Goal: Task Accomplishment & Management: Complete application form

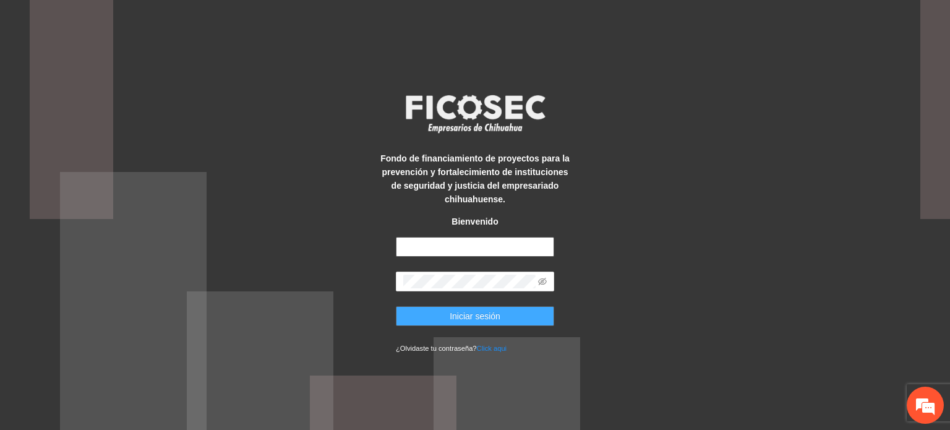
type input "**********"
click at [510, 320] on button "Iniciar sesión" at bounding box center [475, 316] width 158 height 20
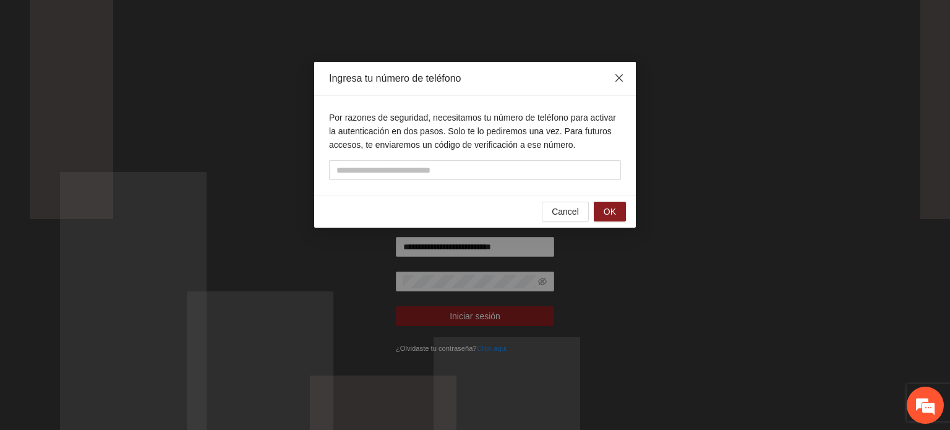
click at [621, 81] on icon "close" at bounding box center [618, 77] width 7 height 7
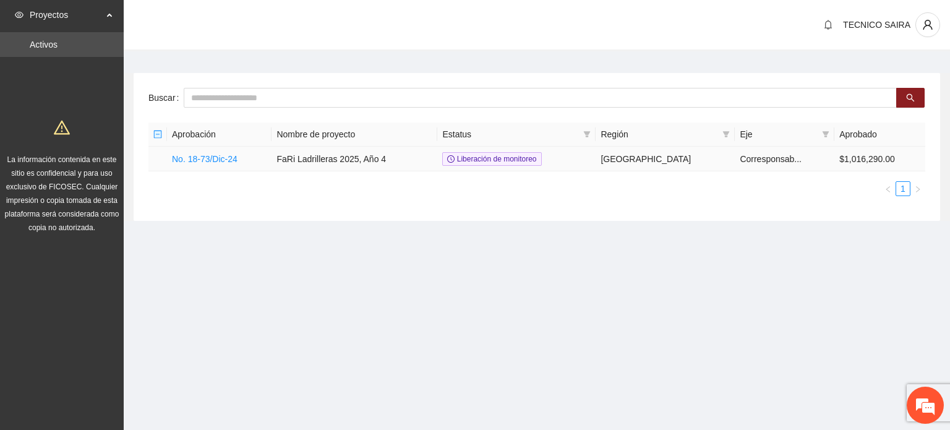
click at [199, 152] on td "No. 18-73/Dic-24" at bounding box center [219, 159] width 105 height 25
click at [199, 158] on link "No. 18-73/Dic-24" at bounding box center [205, 159] width 66 height 10
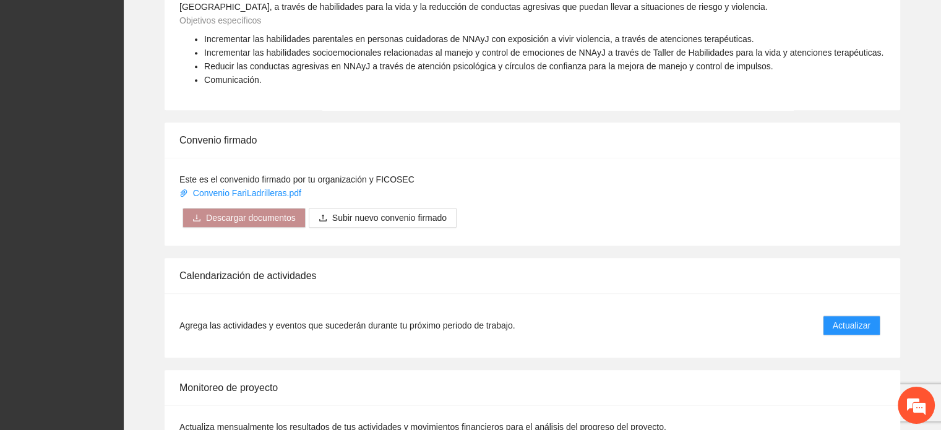
scroll to position [959, 0]
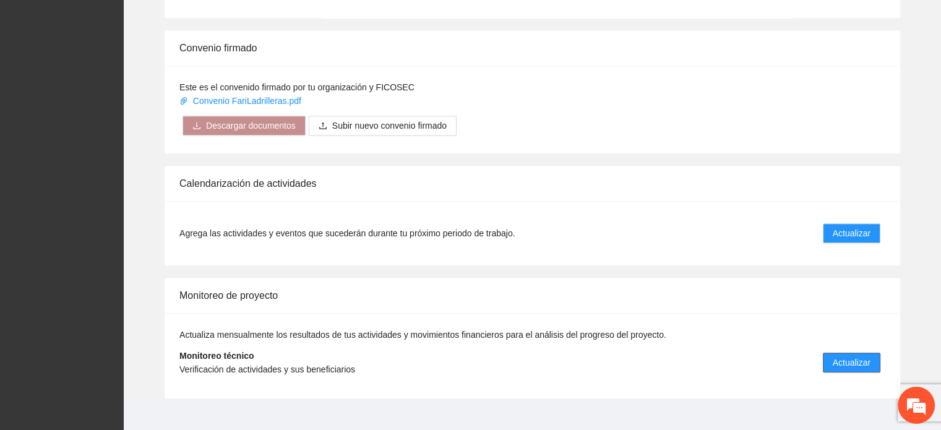
click at [857, 356] on span "Actualizar" at bounding box center [851, 363] width 38 height 14
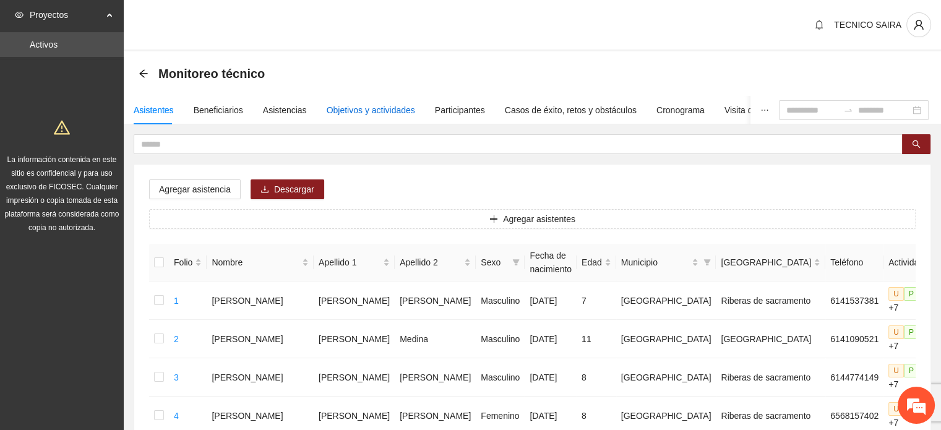
click at [338, 109] on div "Objetivos y actividades" at bounding box center [371, 110] width 88 height 14
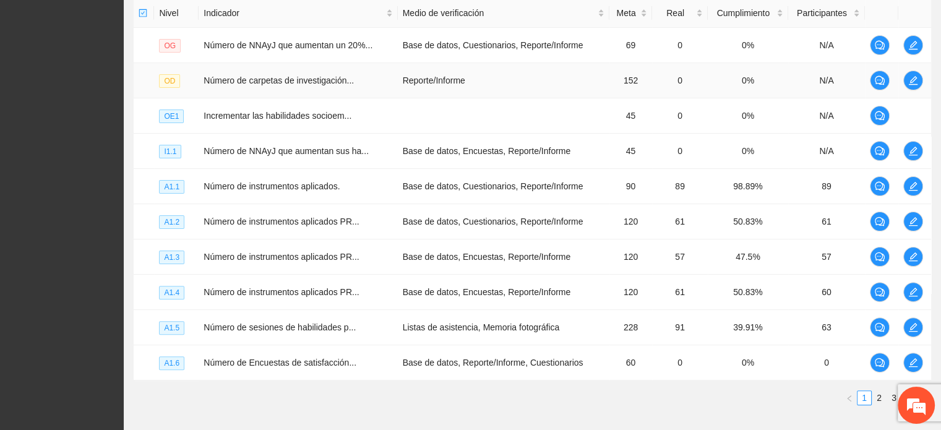
scroll to position [371, 0]
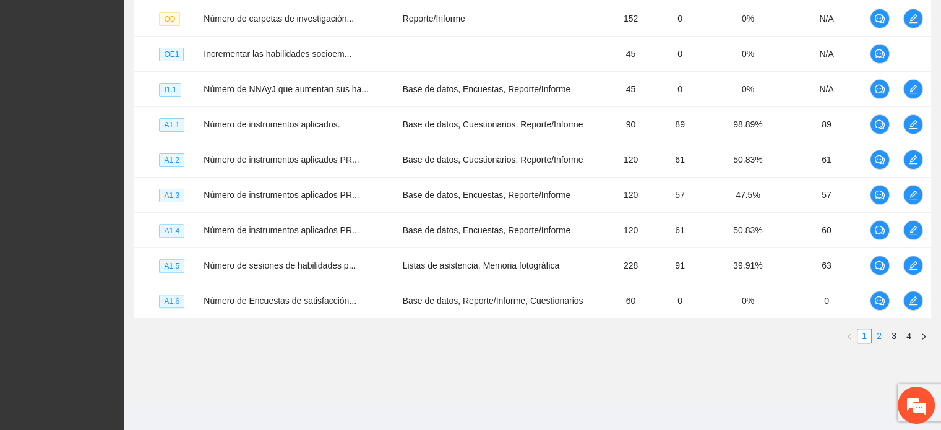
click at [876, 331] on link "2" at bounding box center [879, 336] width 14 height 14
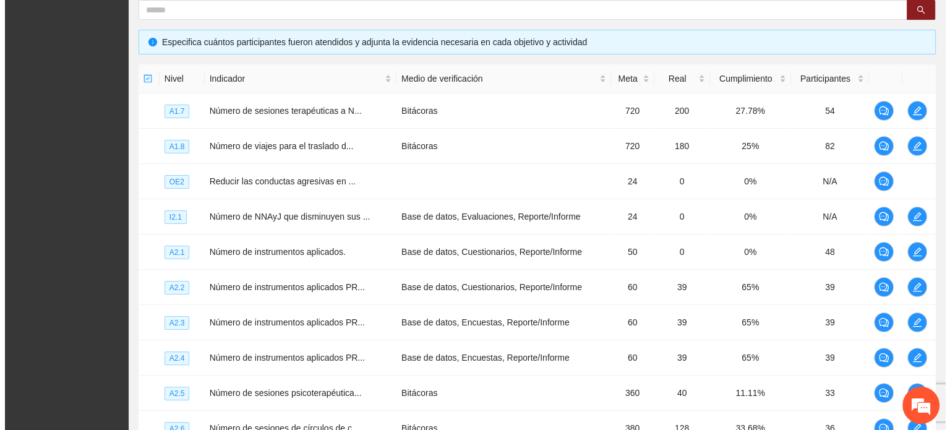
scroll to position [242, 0]
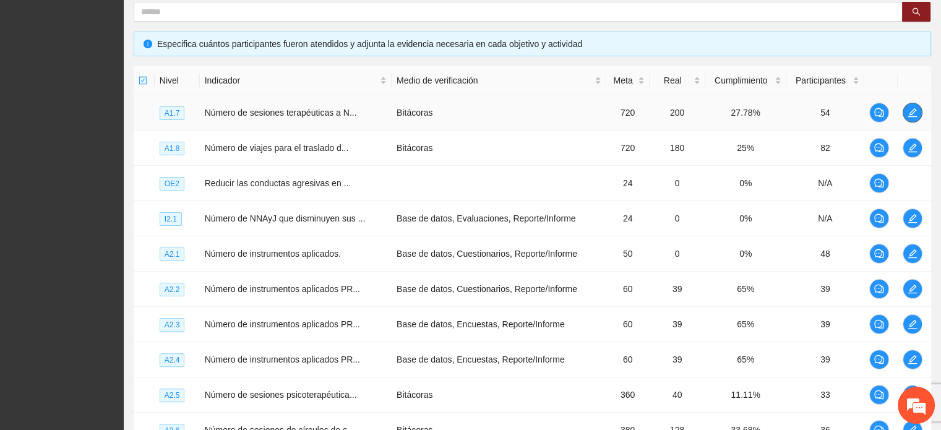
click at [914, 111] on icon "edit" at bounding box center [912, 113] width 10 height 10
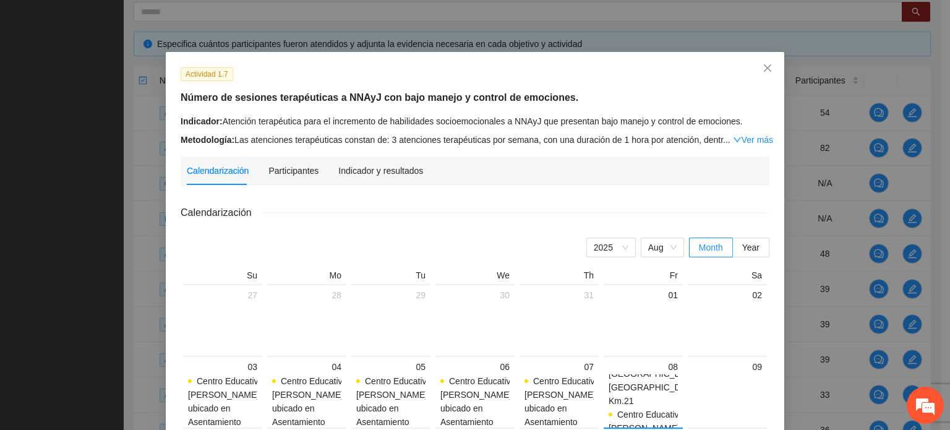
scroll to position [0, 0]
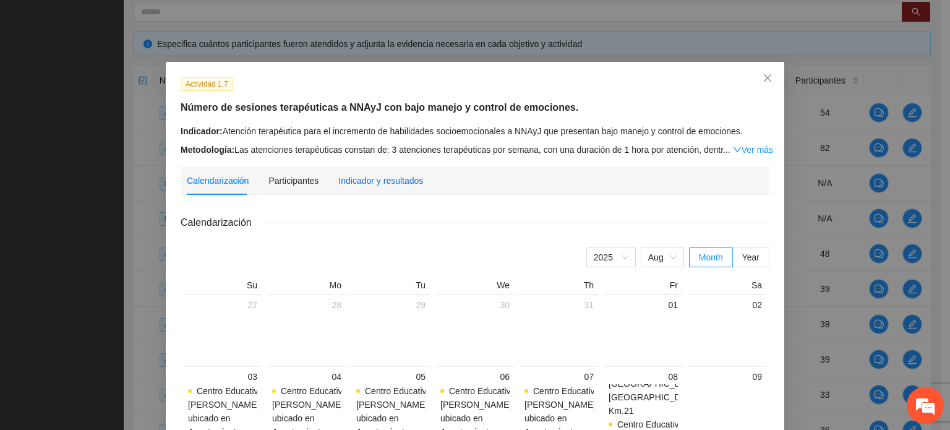
click at [396, 187] on div "Indicador y resultados" at bounding box center [380, 181] width 85 height 14
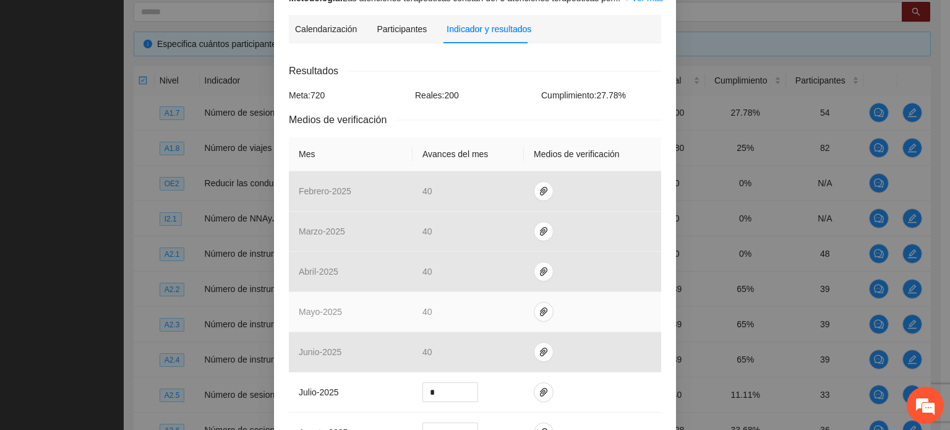
scroll to position [247, 0]
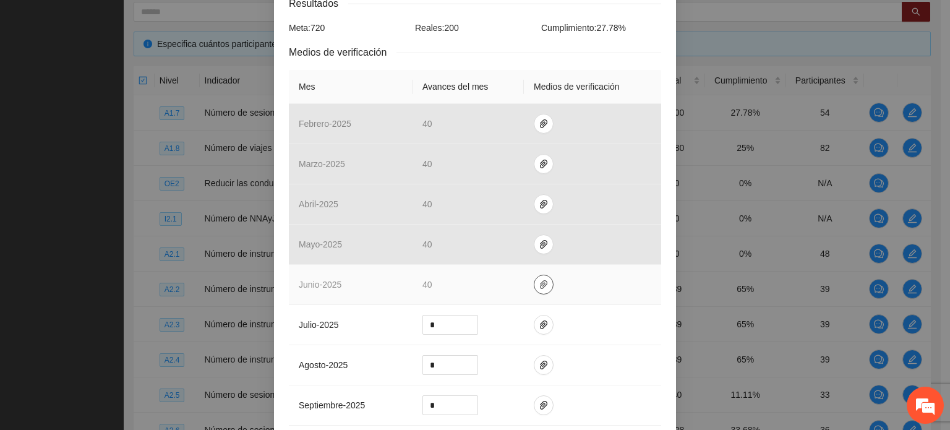
click at [539, 285] on icon "paper-clip" at bounding box center [544, 285] width 10 height 10
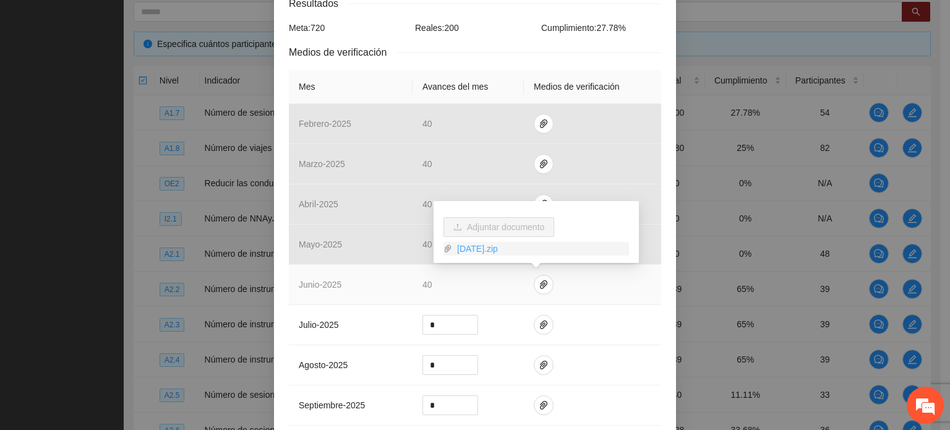
click at [508, 254] on link "JUNIO2025.zip" at bounding box center [540, 249] width 177 height 14
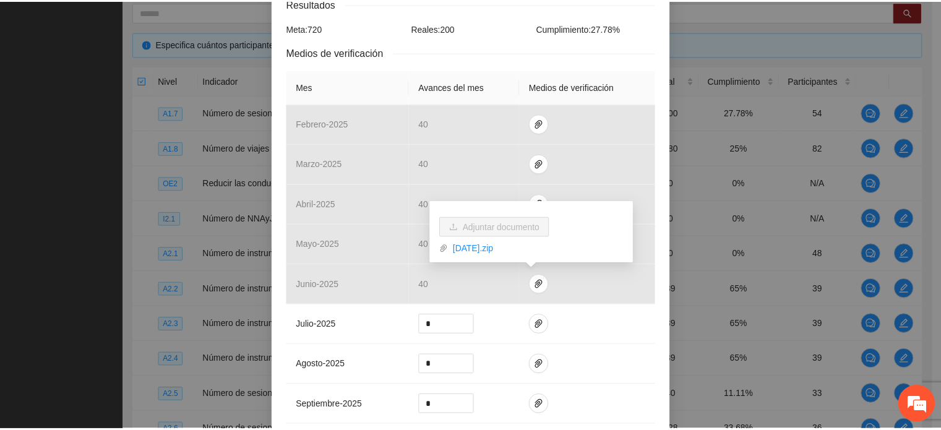
scroll to position [0, 0]
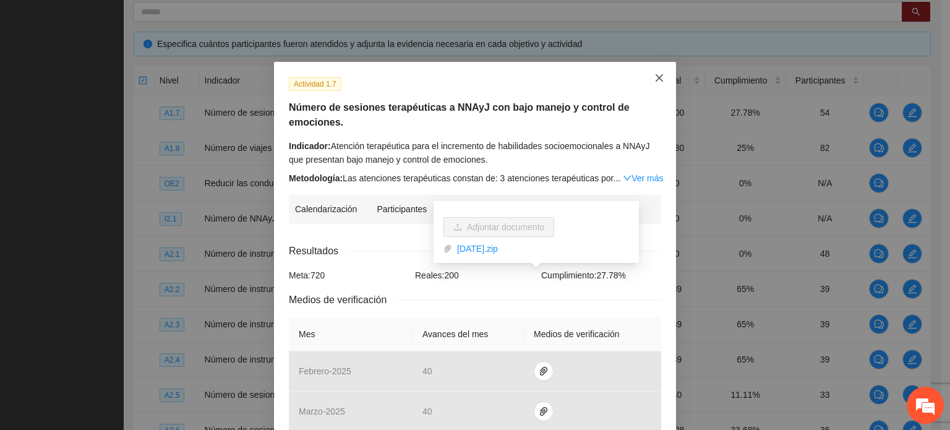
click at [658, 75] on icon "close" at bounding box center [659, 78] width 10 height 10
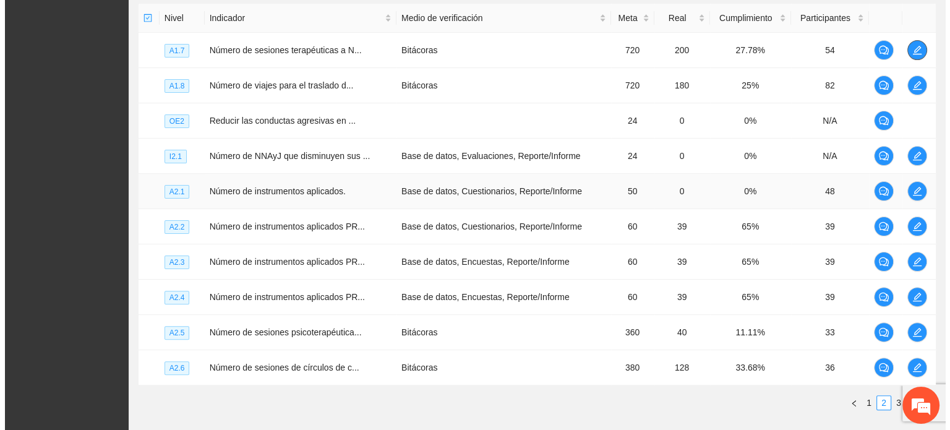
scroll to position [376, 0]
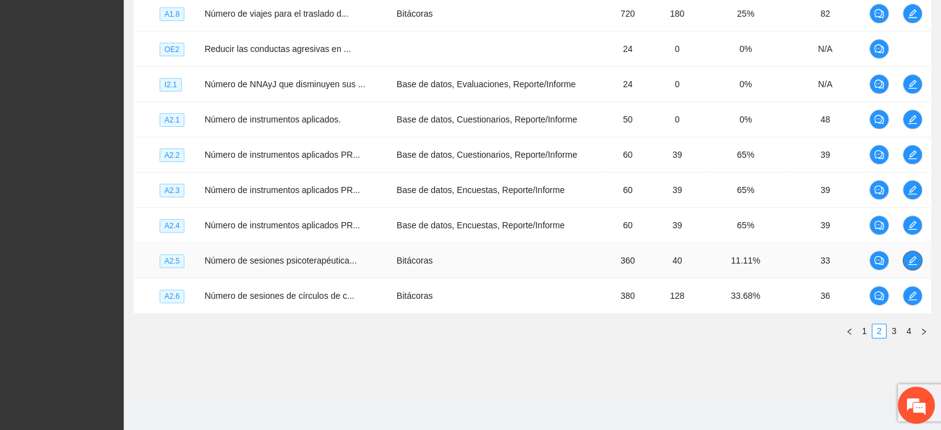
click at [913, 255] on icon "edit" at bounding box center [912, 260] width 10 height 10
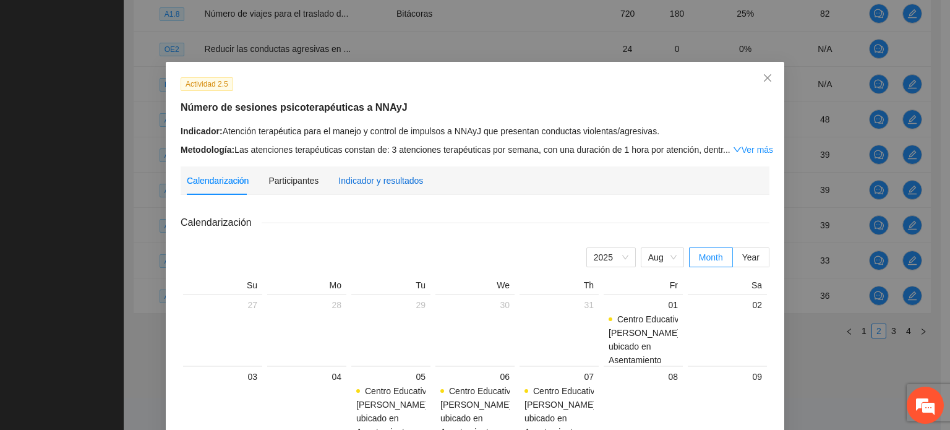
click at [391, 175] on div "Indicador y resultados" at bounding box center [380, 181] width 85 height 14
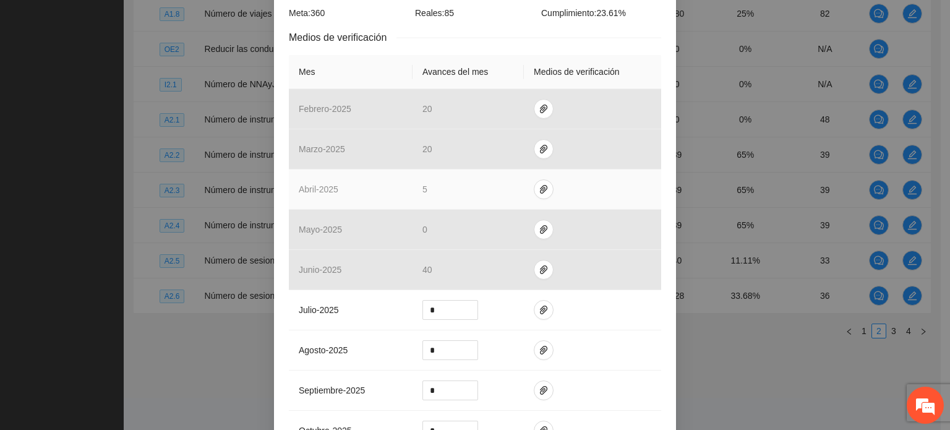
scroll to position [309, 0]
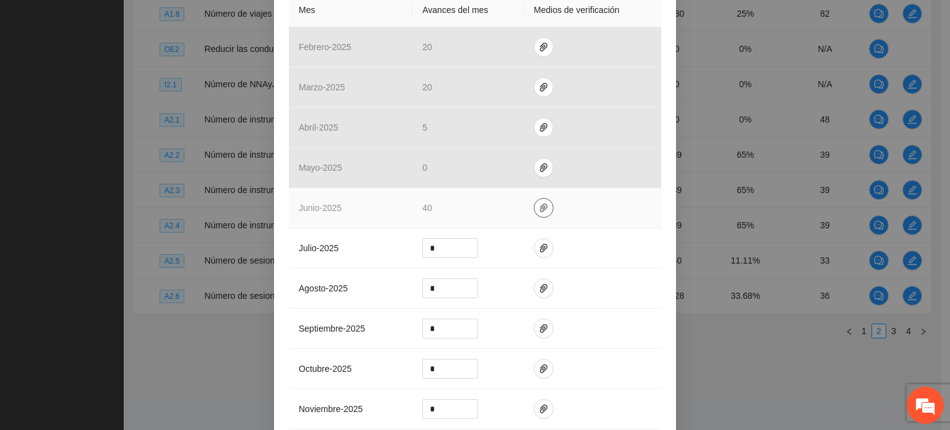
click at [542, 203] on span "paper-clip" at bounding box center [543, 208] width 19 height 10
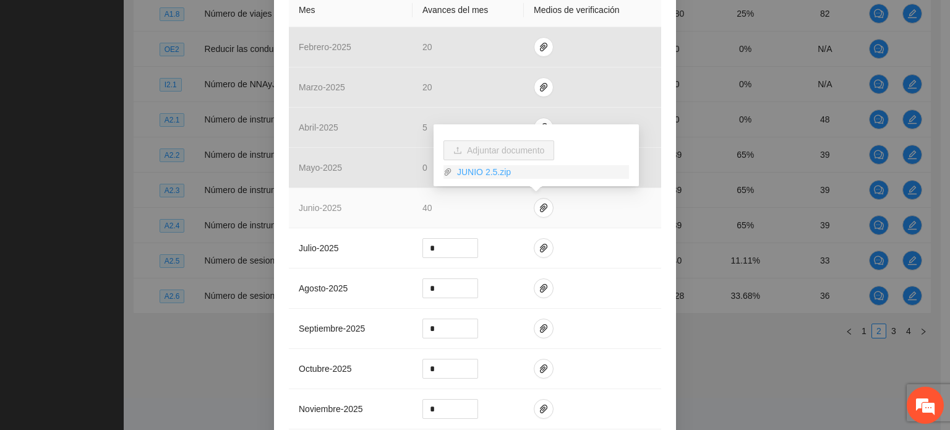
click at [477, 170] on link "JUNIO 2.5.zip" at bounding box center [540, 172] width 177 height 14
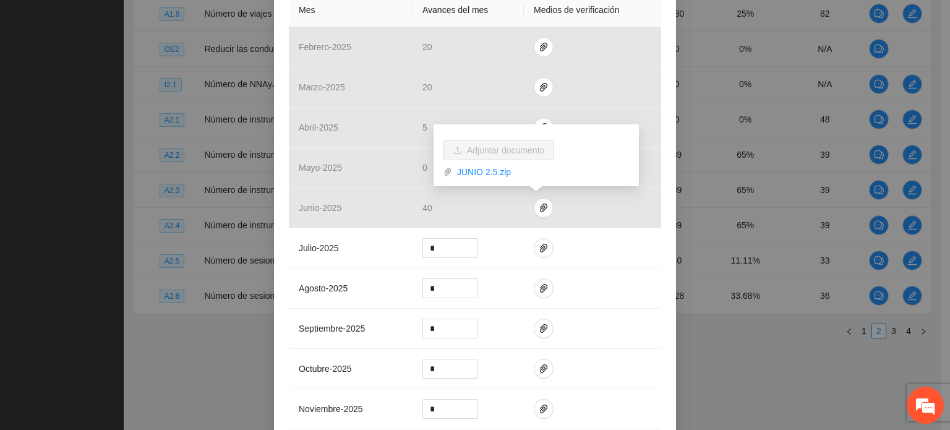
click at [659, 268] on div "Actividad 2.5 Número de sesiones psicoterapéuticas a NNAyJ Indicador: Atención …" at bounding box center [475, 288] width 402 height 1070
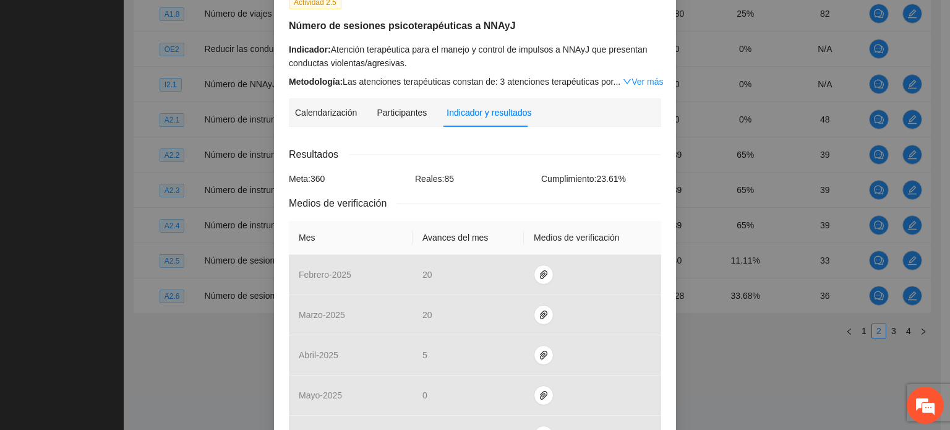
scroll to position [0, 0]
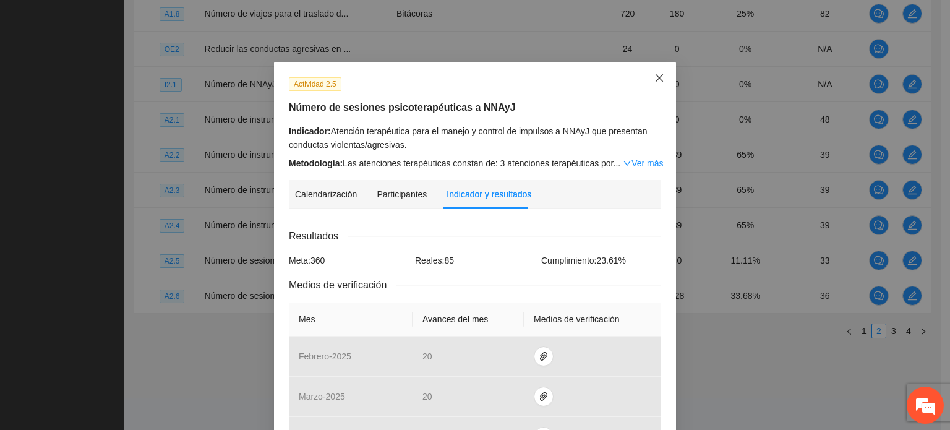
click at [656, 79] on icon "close" at bounding box center [659, 77] width 7 height 7
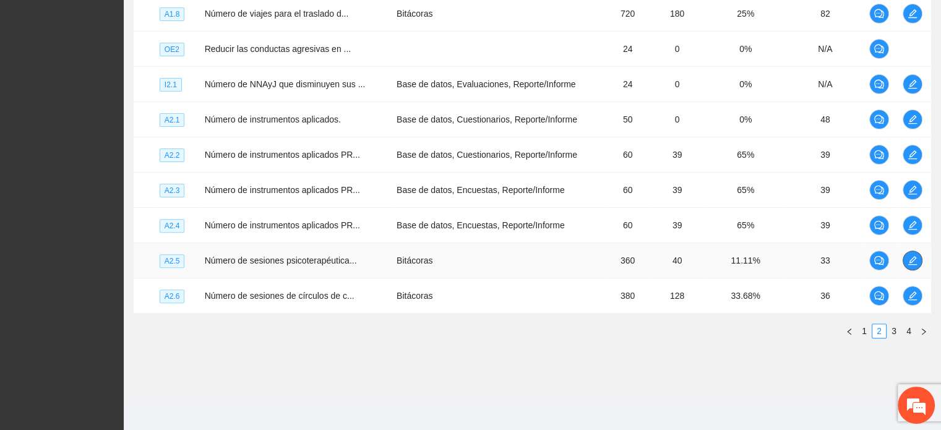
click at [913, 262] on icon "edit" at bounding box center [912, 260] width 10 height 10
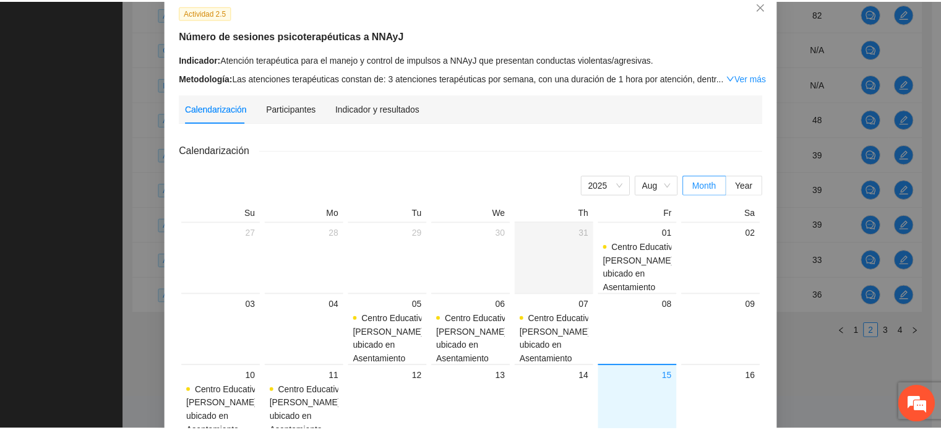
scroll to position [62, 0]
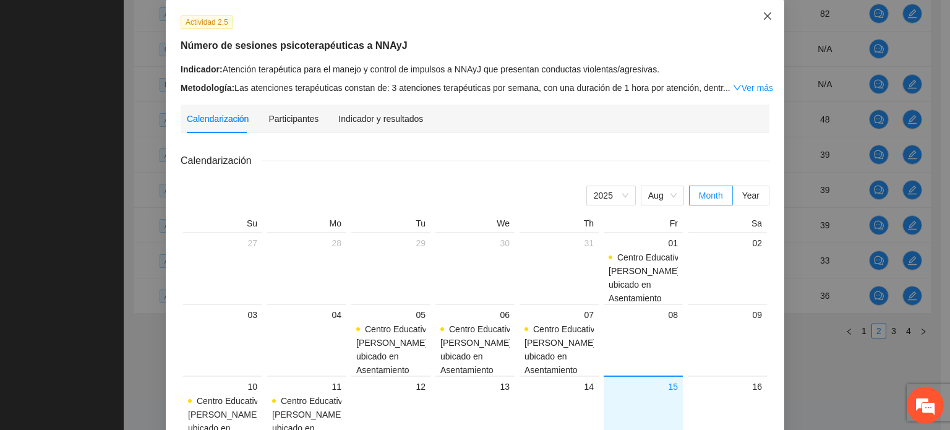
click at [764, 21] on icon "close" at bounding box center [768, 16] width 10 height 10
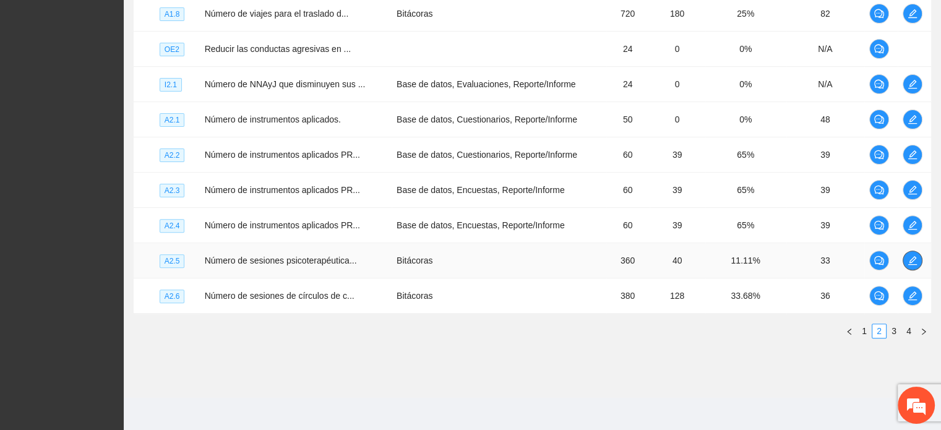
click at [910, 257] on icon "edit" at bounding box center [912, 260] width 9 height 9
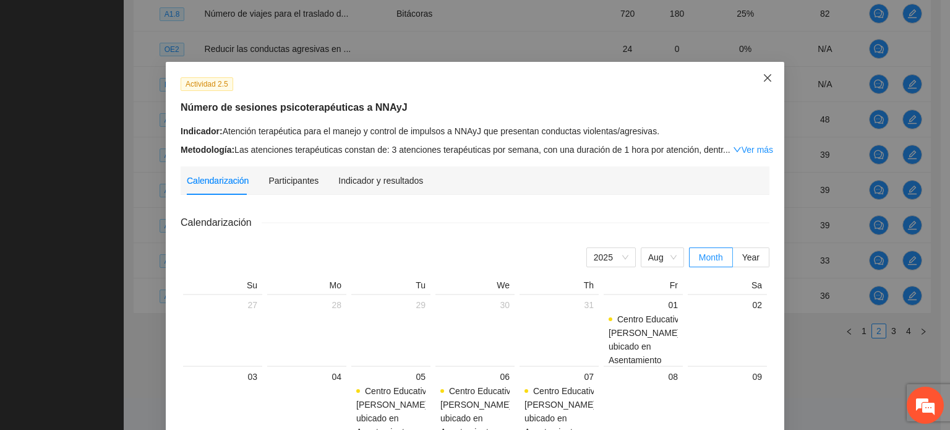
click at [769, 79] on span "Close" at bounding box center [767, 78] width 33 height 33
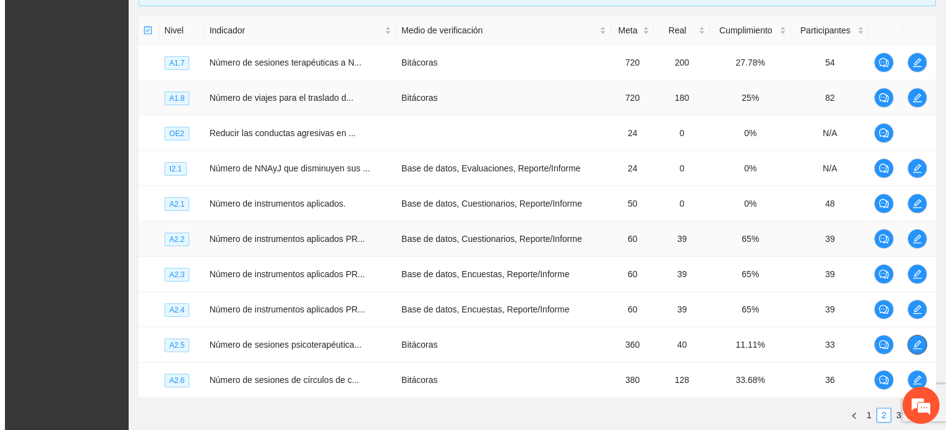
scroll to position [190, 0]
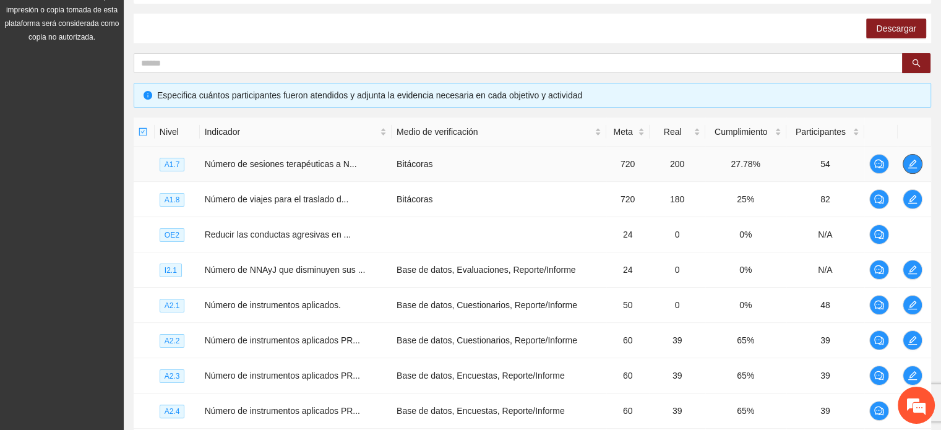
click at [905, 163] on span "edit" at bounding box center [912, 164] width 19 height 10
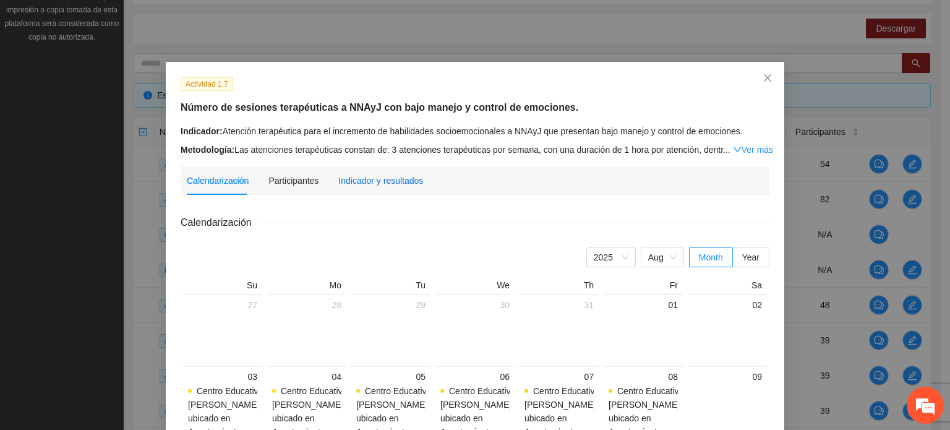
click at [369, 180] on div "Indicador y resultados" at bounding box center [380, 181] width 85 height 14
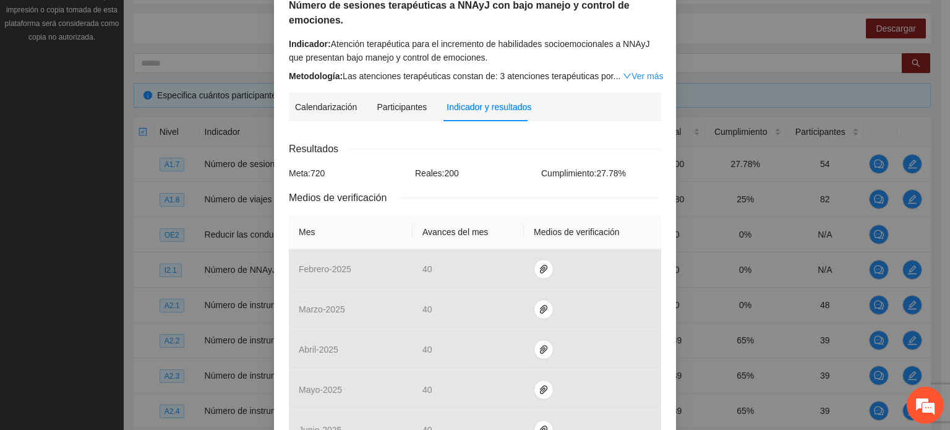
scroll to position [371, 0]
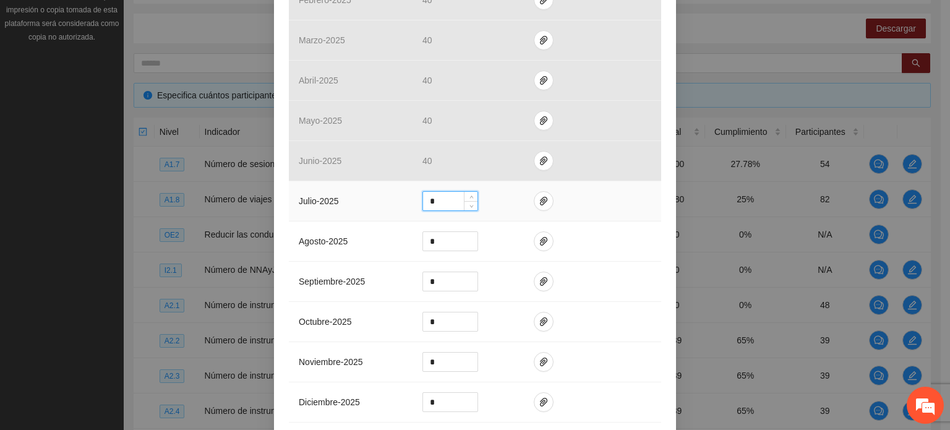
click at [432, 202] on input "*" at bounding box center [450, 201] width 54 height 19
type input "**"
click at [539, 202] on icon "paper-clip" at bounding box center [544, 201] width 10 height 10
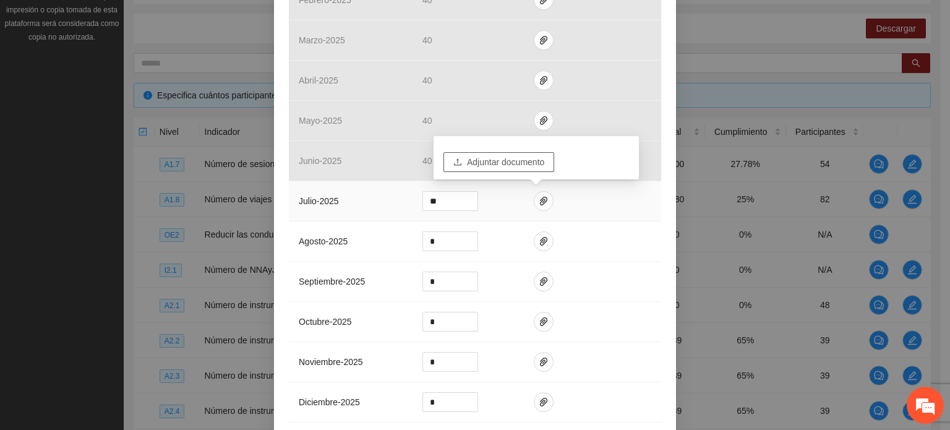
click at [522, 171] on div "Adjuntar documento" at bounding box center [536, 157] width 205 height 43
click at [499, 163] on span "Adjuntar documento" at bounding box center [505, 162] width 77 height 14
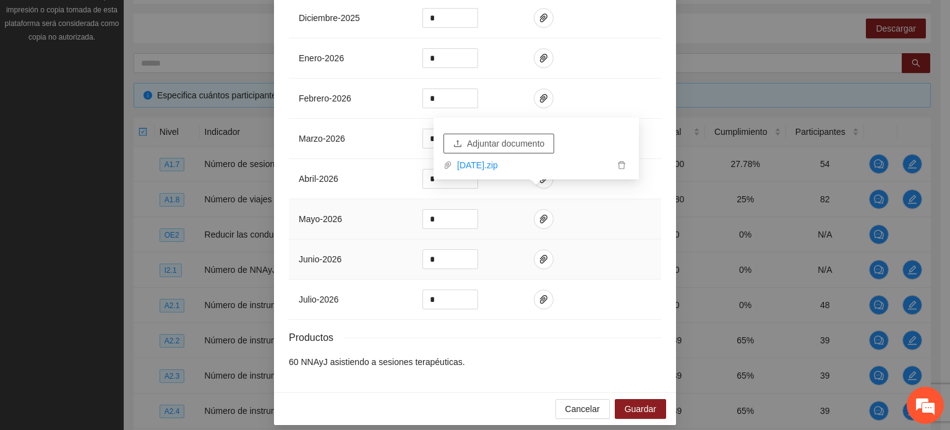
scroll to position [763, 0]
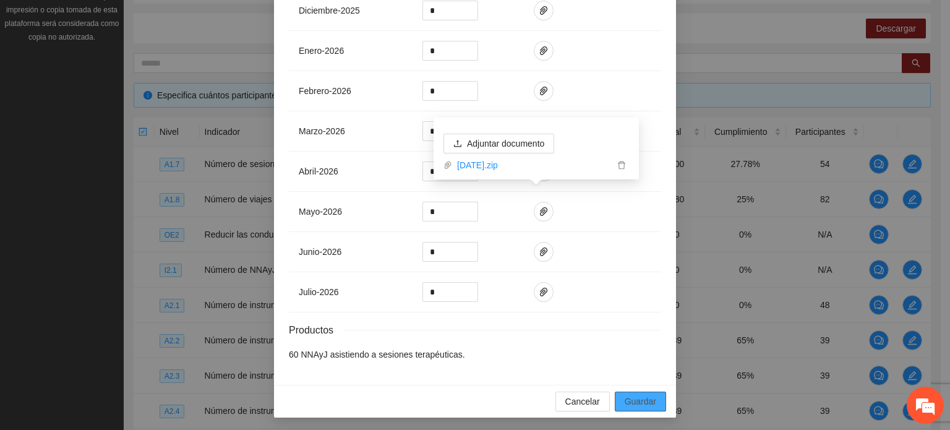
click at [625, 401] on span "Guardar" at bounding box center [641, 402] width 32 height 14
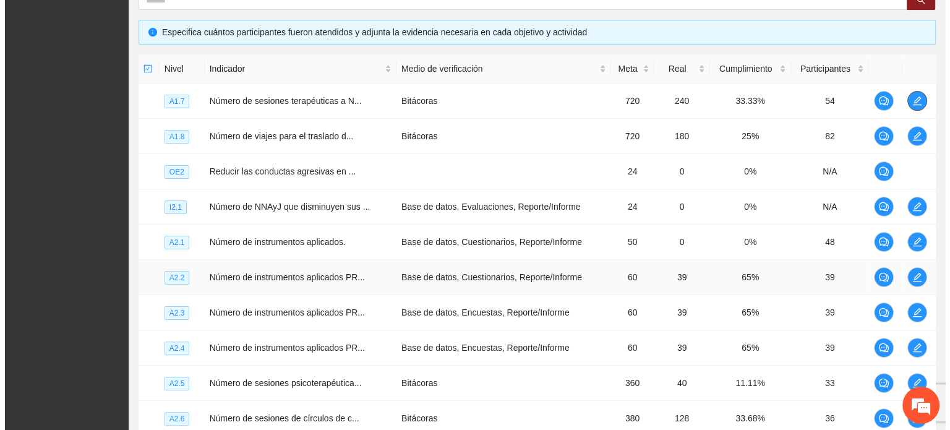
scroll to position [376, 0]
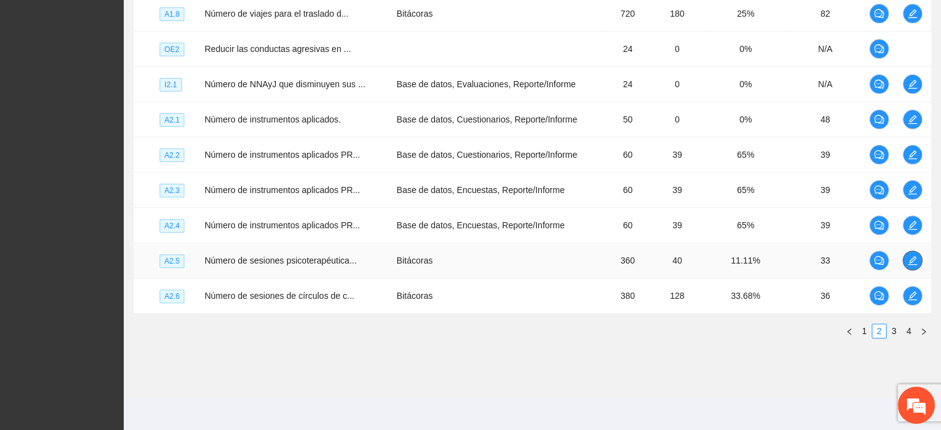
click at [907, 258] on icon "edit" at bounding box center [912, 260] width 10 height 10
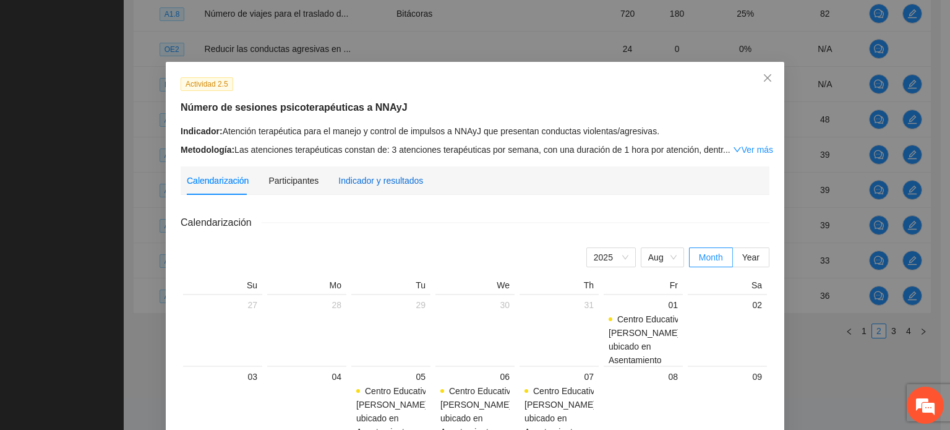
click at [398, 180] on div "Indicador y resultados" at bounding box center [380, 181] width 85 height 14
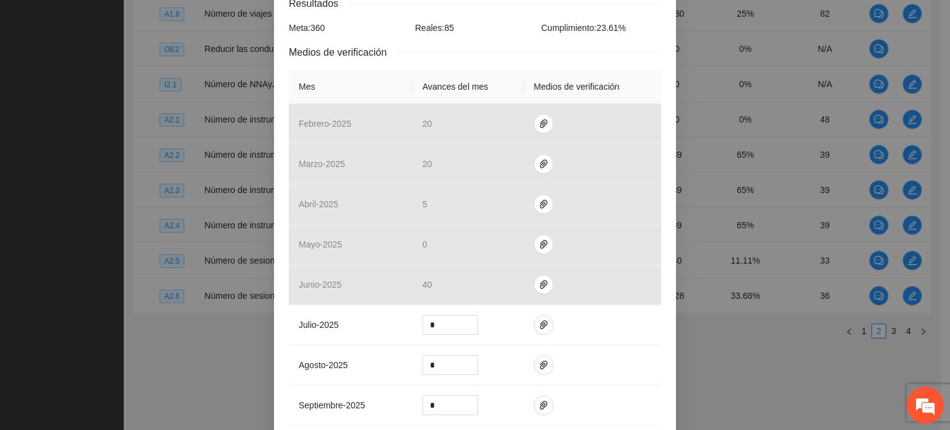
scroll to position [247, 0]
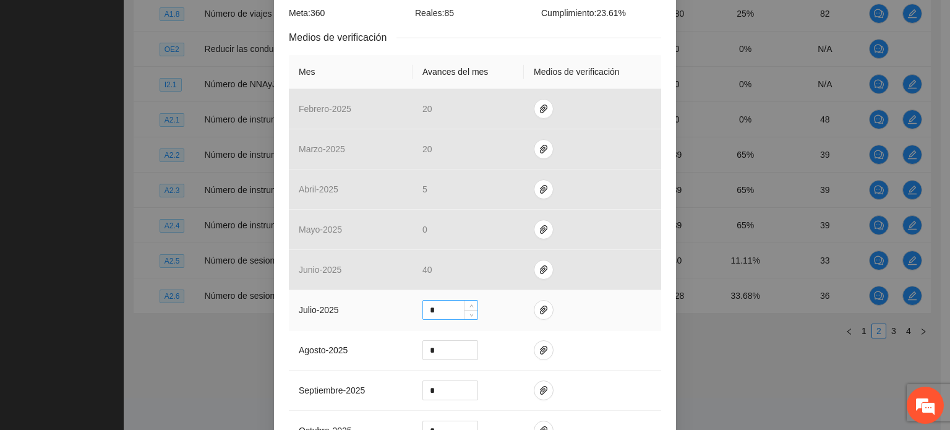
click at [436, 306] on input "*" at bounding box center [450, 310] width 54 height 19
type input "**"
click at [541, 313] on icon "paper-clip" at bounding box center [544, 310] width 10 height 10
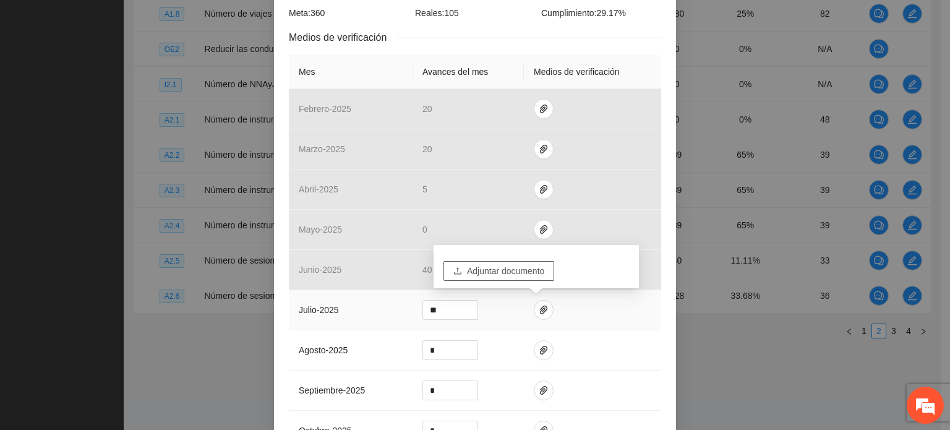
click at [524, 265] on span "Adjuntar documento" at bounding box center [505, 271] width 77 height 14
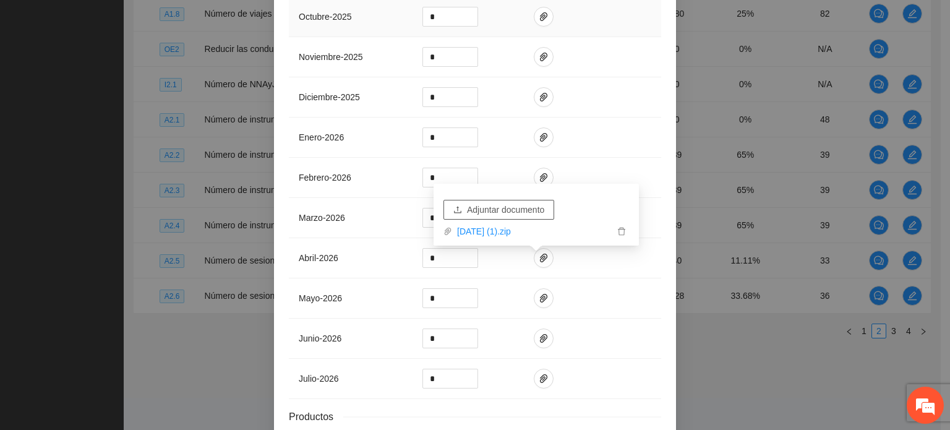
scroll to position [748, 0]
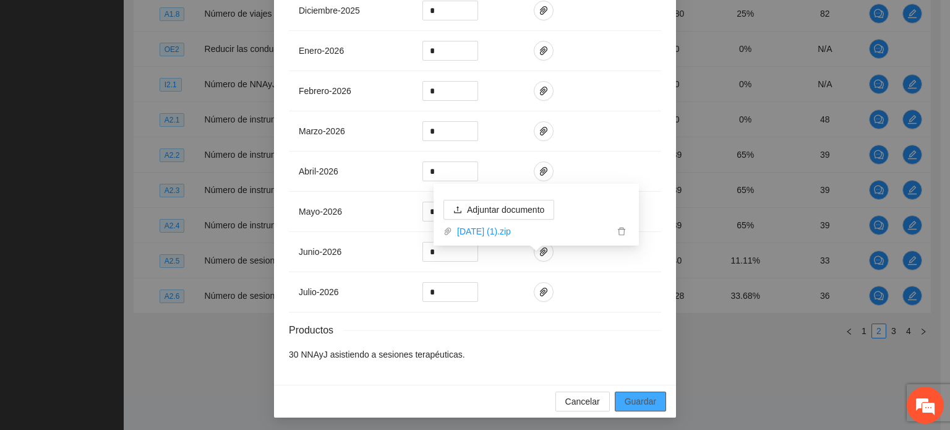
click at [625, 397] on span "Guardar" at bounding box center [641, 402] width 32 height 14
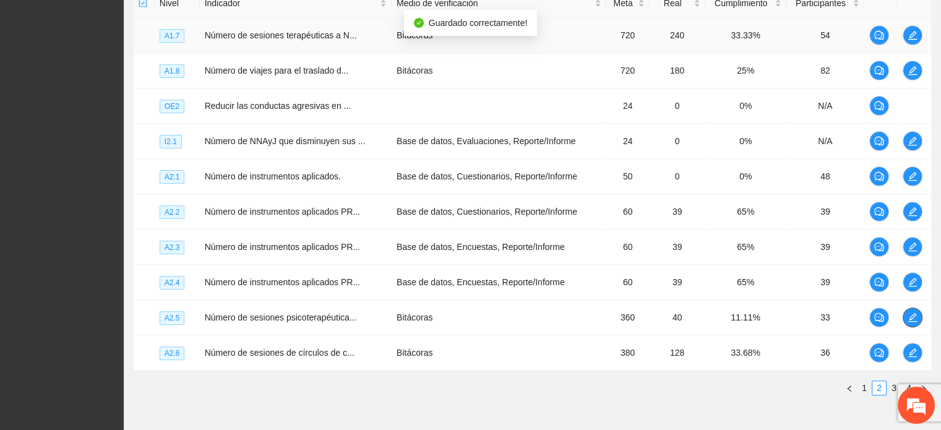
scroll to position [190, 0]
